Goal: Task Accomplishment & Management: Use online tool/utility

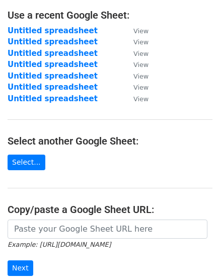
scroll to position [189, 0]
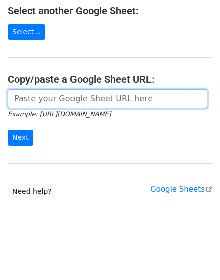
click at [70, 91] on input "url" at bounding box center [108, 98] width 200 height 19
paste input "https://docs.google.com/spreadsheets/d/1Drz2rOOq54WSwQAUPIaFvc-aQEVxIcbnWVFCLyE…"
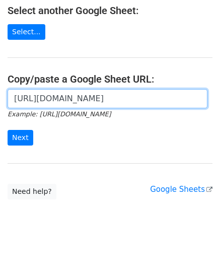
scroll to position [0, 224]
type input "https://docs.google.com/spreadsheets/d/1Drz2rOOq54WSwQAUPIaFvc-aQEVxIcbnWVFCLyE…"
click at [8, 130] on input "Next" at bounding box center [21, 138] width 26 height 16
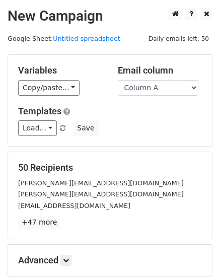
click at [19, 258] on h5 "Advanced" at bounding box center [110, 260] width 184 height 11
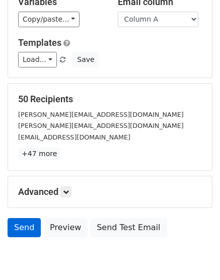
scroll to position [111, 0]
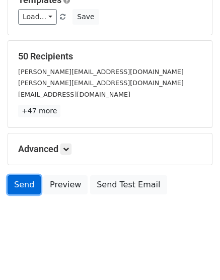
click at [22, 181] on link "Send" at bounding box center [24, 184] width 33 height 19
